Goal: Book appointment/travel/reservation

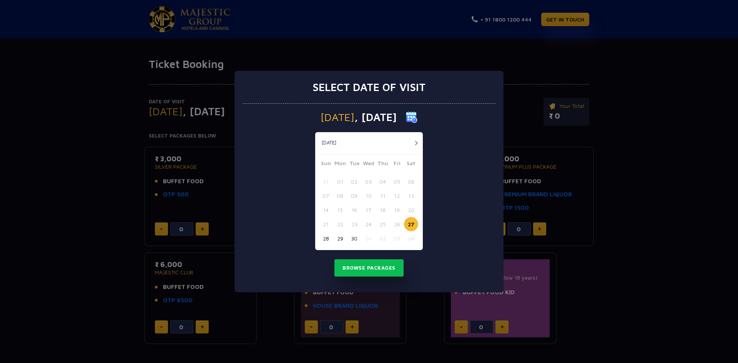
click at [343, 237] on button "29" at bounding box center [340, 238] width 14 height 14
click at [378, 268] on button "Browse Packages" at bounding box center [368, 268] width 69 height 18
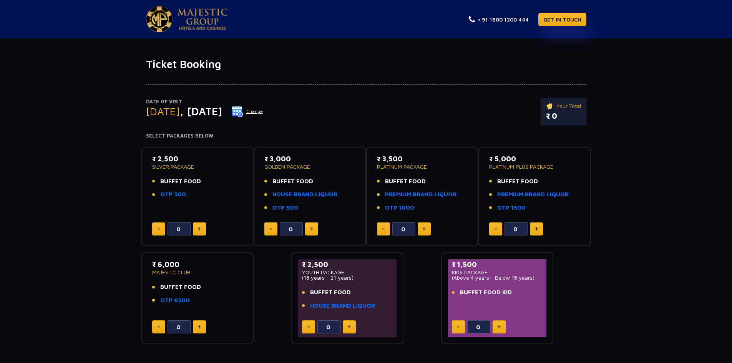
scroll to position [74, 0]
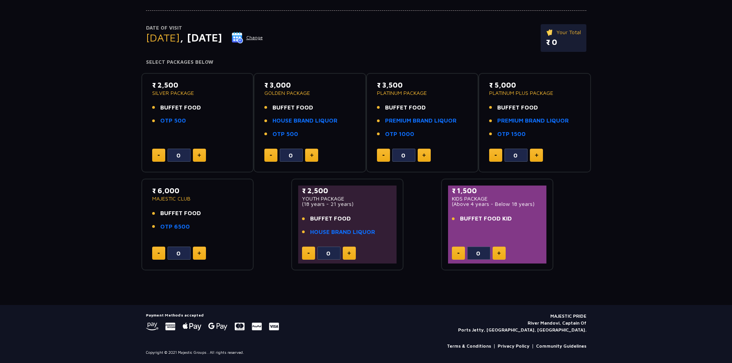
click at [200, 158] on button at bounding box center [199, 155] width 13 height 13
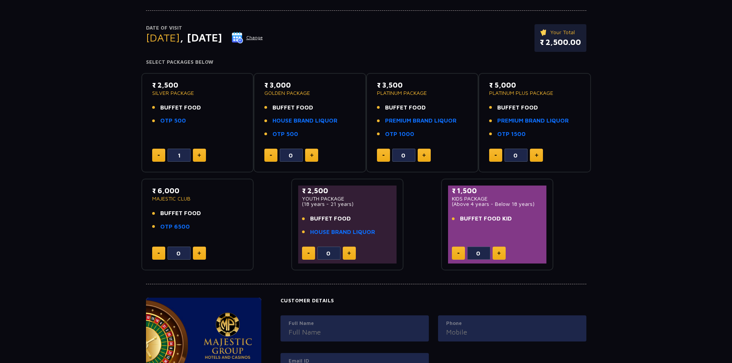
click at [158, 156] on img at bounding box center [159, 155] width 2 height 1
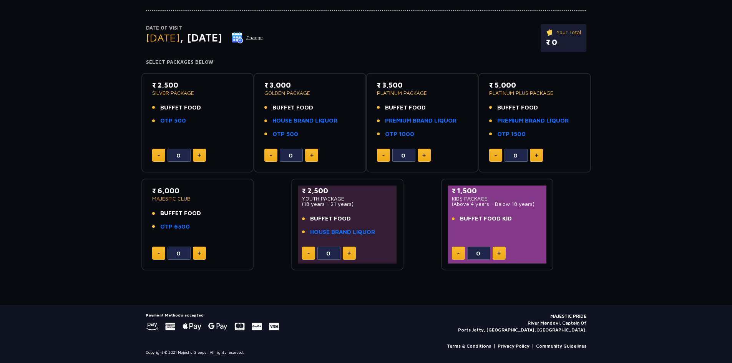
click at [198, 154] on img at bounding box center [198, 155] width 3 height 4
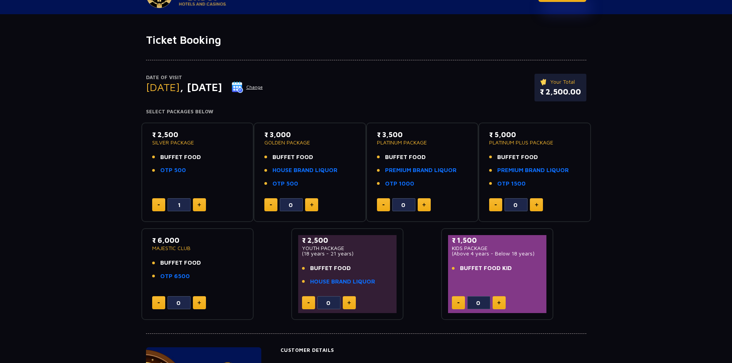
scroll to position [0, 0]
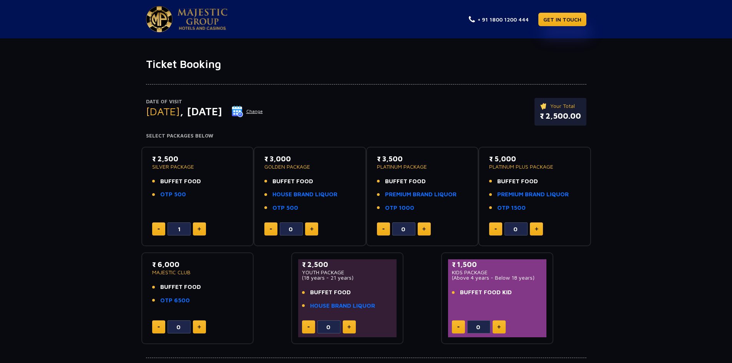
click at [198, 227] on img at bounding box center [198, 229] width 3 height 4
click at [164, 229] on button at bounding box center [158, 228] width 13 height 13
click at [200, 231] on img at bounding box center [198, 229] width 3 height 4
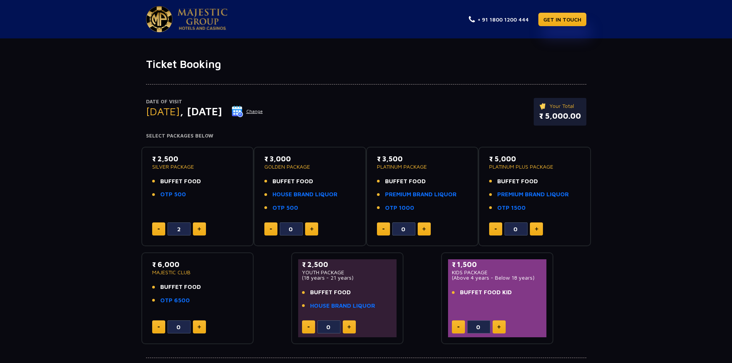
click at [159, 231] on button at bounding box center [158, 228] width 13 height 13
type input "0"
click at [159, 231] on button at bounding box center [158, 228] width 13 height 13
click at [311, 229] on img at bounding box center [311, 229] width 3 height 4
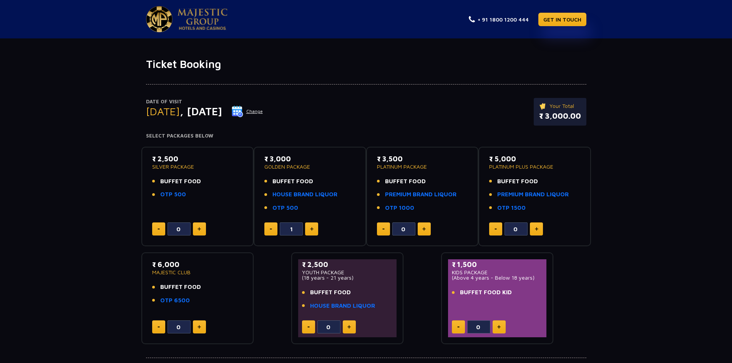
click at [275, 235] on button at bounding box center [270, 228] width 13 height 13
type input "0"
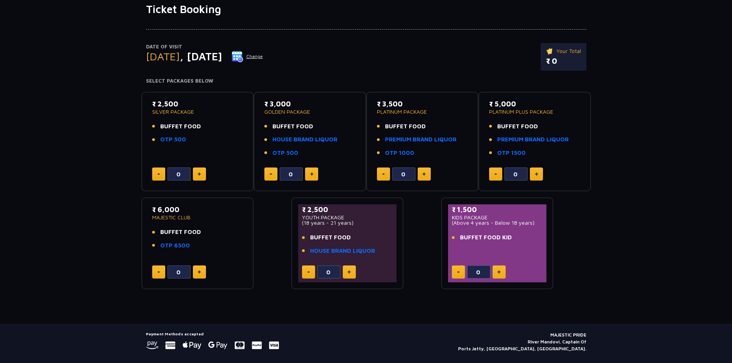
scroll to position [74, 0]
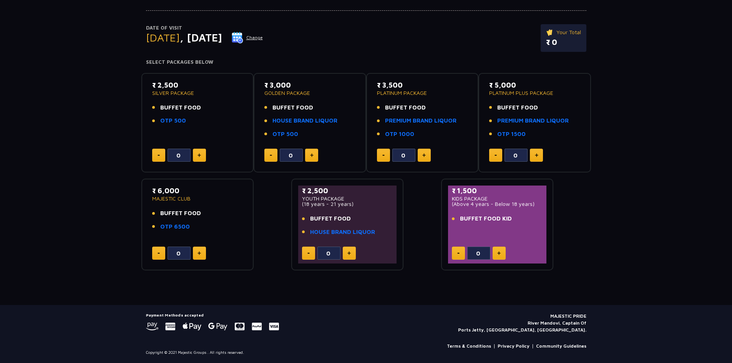
click at [349, 256] on button at bounding box center [349, 253] width 13 height 13
type input "1"
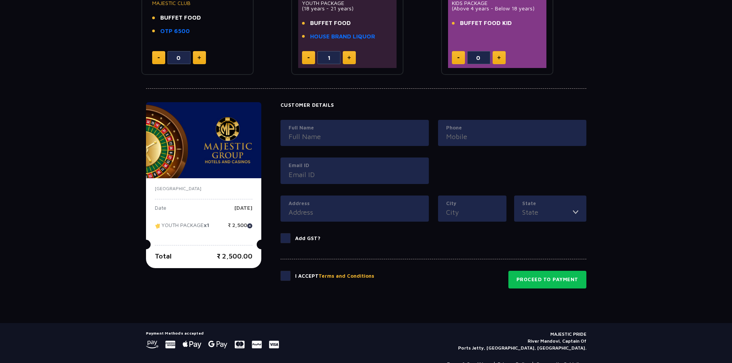
scroll to position [287, 0]
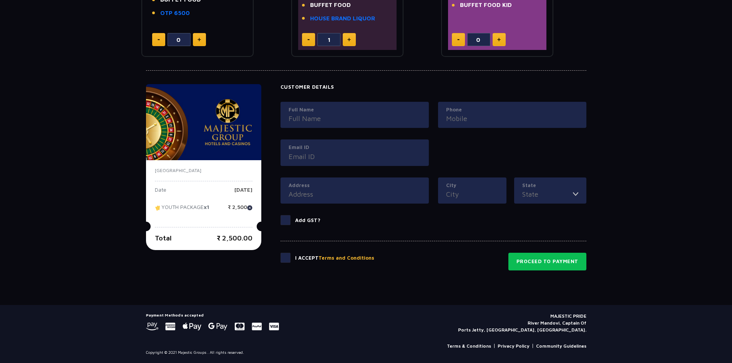
click at [285, 258] on span at bounding box center [285, 258] width 10 height 10
click at [0, 0] on input "checkbox" at bounding box center [0, 0] width 0 height 0
